Goal: Task Accomplishment & Management: Use online tool/utility

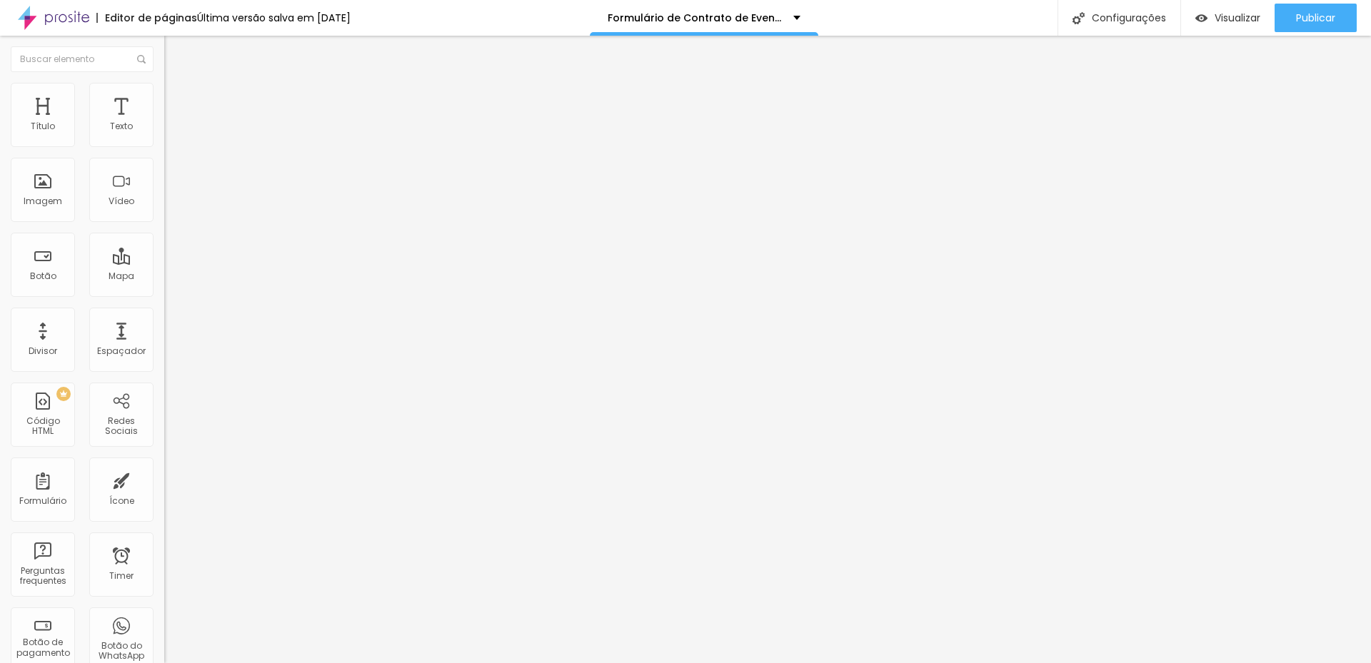
click at [164, 144] on img at bounding box center [168, 148] width 9 height 9
type input "1 hora (R$299)"
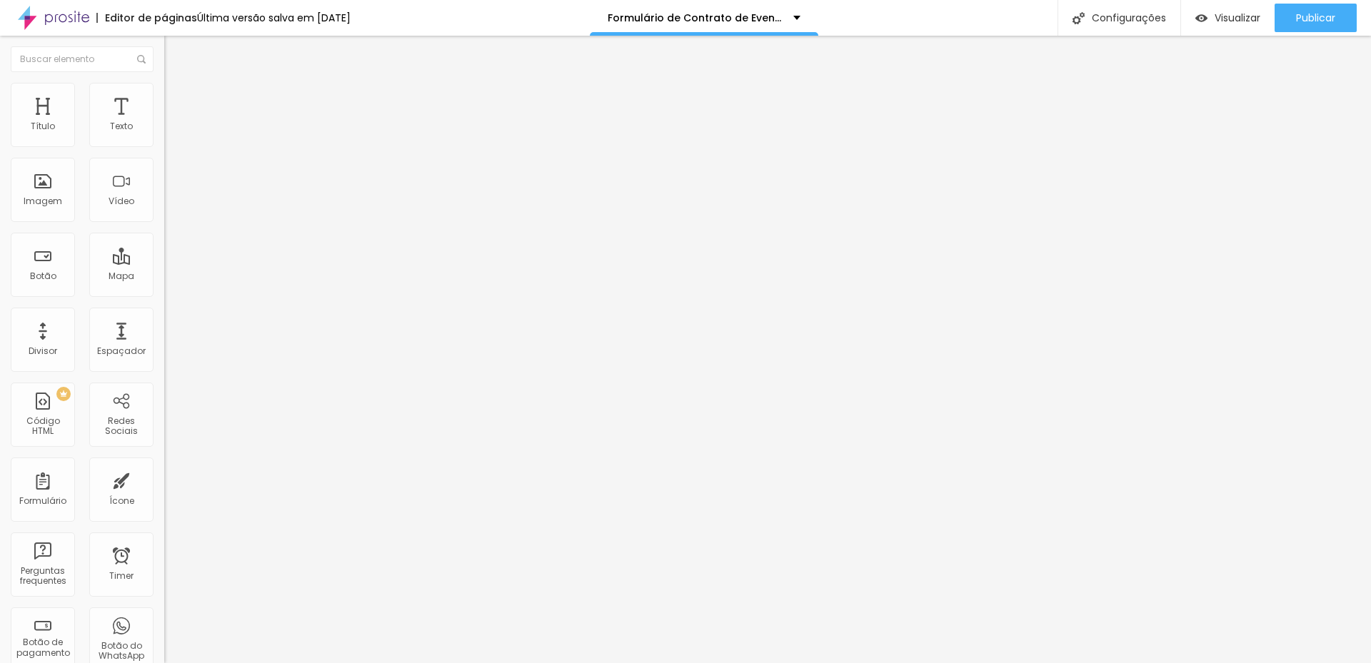
type input "3 horas (R$699)"
type input "4 horas (R$899)"
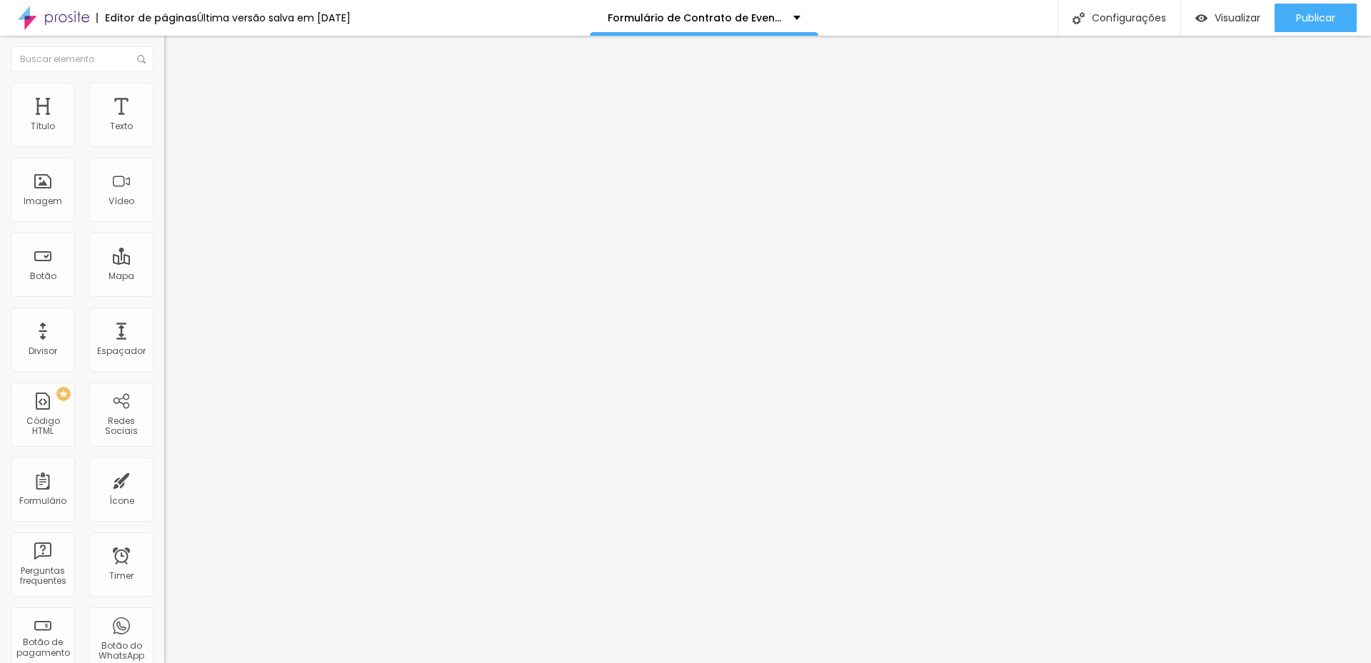
drag, startPoint x: 553, startPoint y: 456, endPoint x: 561, endPoint y: 458, distance: 8.0
type input "5 horas (R$1.099)"
drag, startPoint x: 558, startPoint y: 488, endPoint x: 568, endPoint y: 490, distance: 10.8
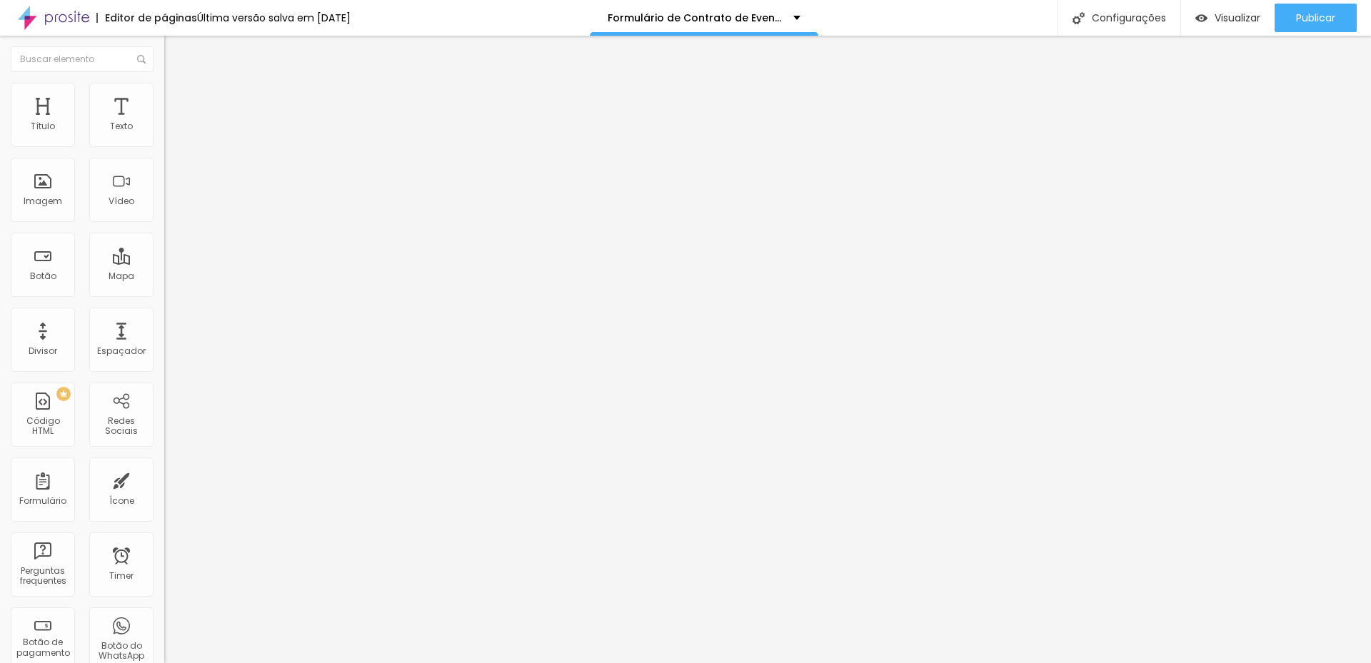
type input "6 horas (R$1.299)"
click at [1316, 16] on span "Publicar" at bounding box center [1315, 17] width 39 height 11
